Goal: Find specific page/section: Find specific page/section

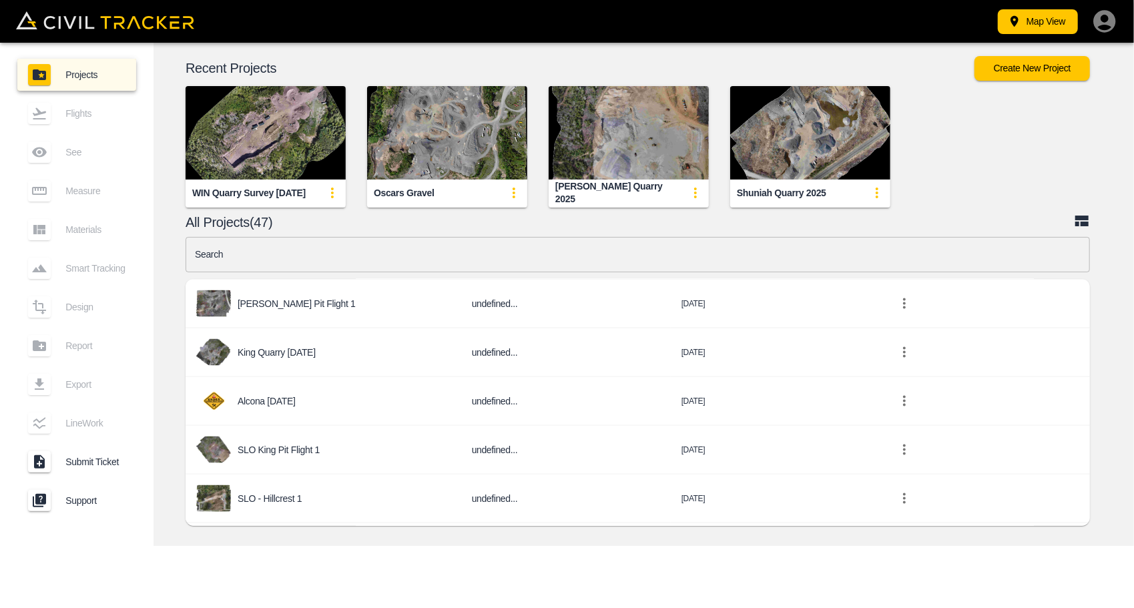
scroll to position [1469, 0]
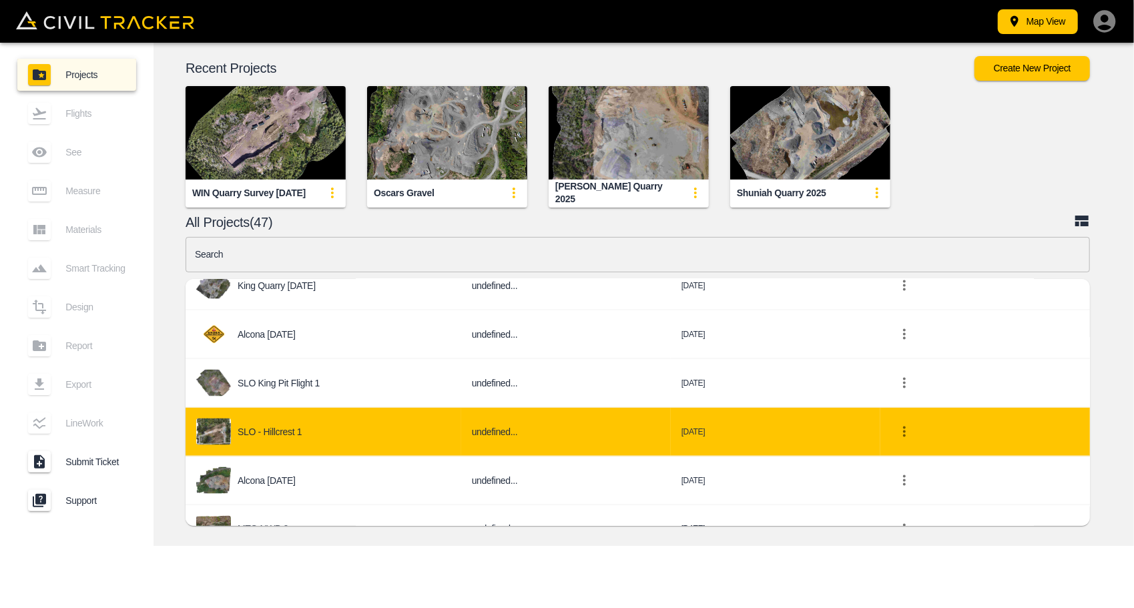
click at [336, 426] on div "SLO - Hillcrest 1" at bounding box center [323, 432] width 254 height 27
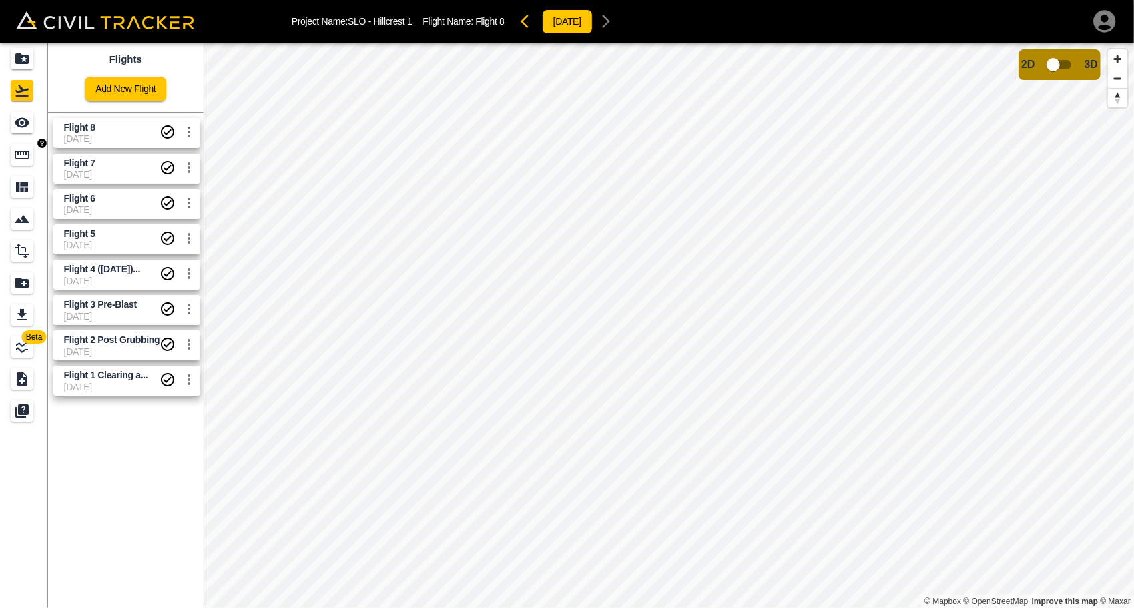
click at [20, 148] on icon "Measure" at bounding box center [22, 155] width 16 height 16
